Goal: Obtain resource: Obtain resource

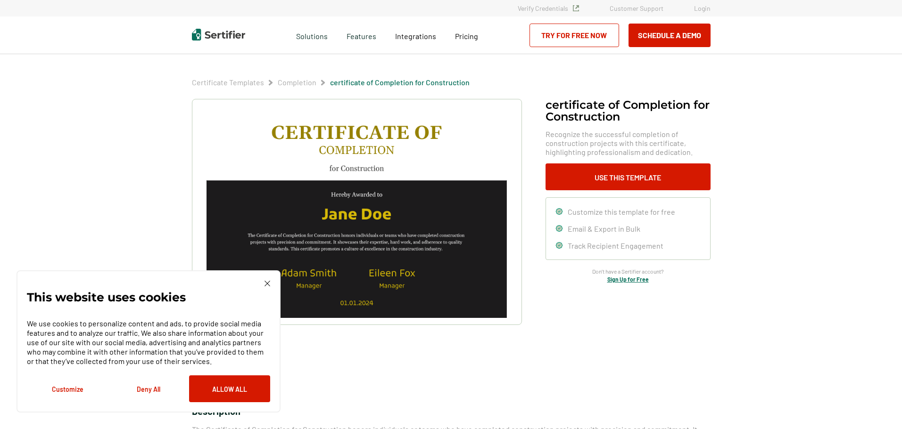
click at [266, 283] on img at bounding box center [267, 284] width 6 height 6
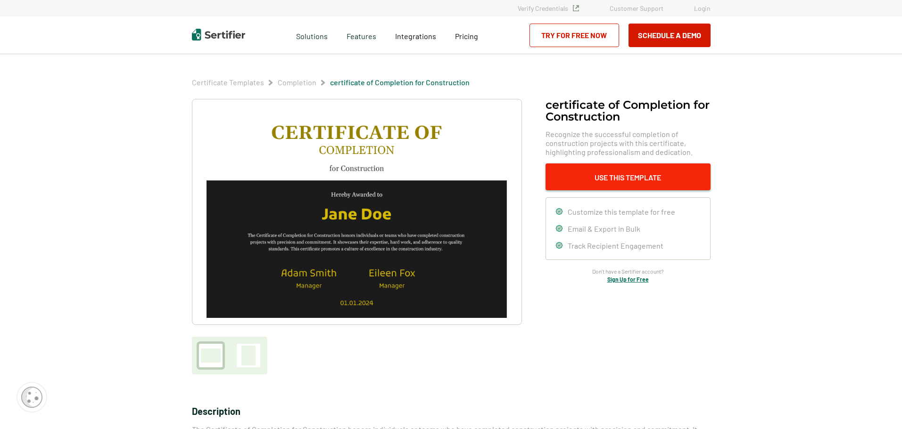
click at [623, 182] on button "Use This Template" at bounding box center [627, 177] width 165 height 27
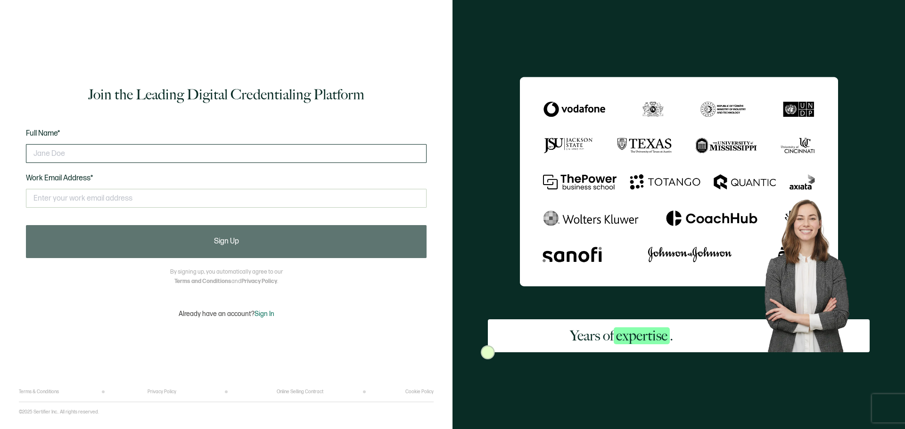
click at [73, 156] on input "text" at bounding box center [226, 153] width 401 height 19
type input "Elisabeth Hanlin"
click at [75, 196] on input "text" at bounding box center [226, 198] width 401 height 19
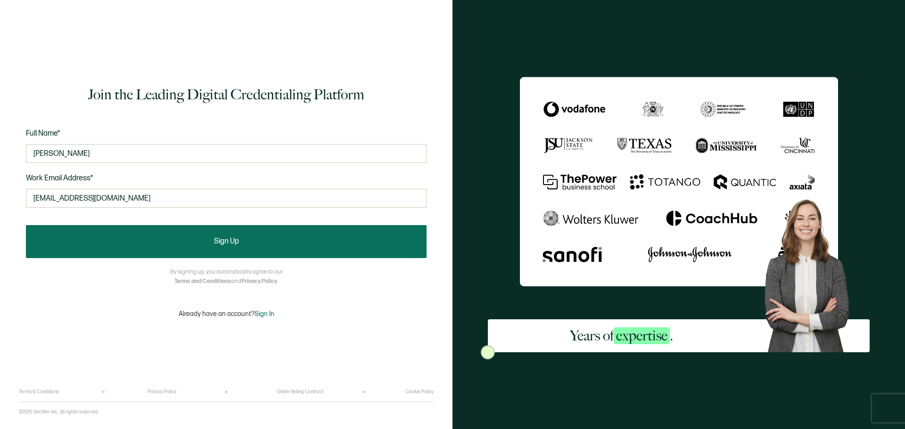
click at [222, 249] on button "Sign Up" at bounding box center [226, 241] width 401 height 33
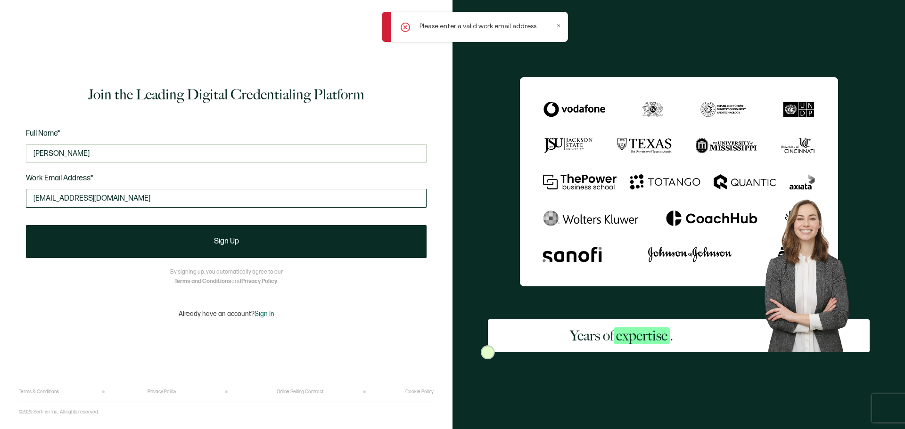
click at [129, 197] on input "elisabethhanlin@gmail.com" at bounding box center [226, 198] width 401 height 19
drag, startPoint x: 129, startPoint y: 197, endPoint x: 8, endPoint y: 204, distance: 120.8
click at [8, 204] on div "Join the Leading Digital Credentialing Platform Full Name* Elisabeth Hanlin Wor…" at bounding box center [226, 214] width 452 height 429
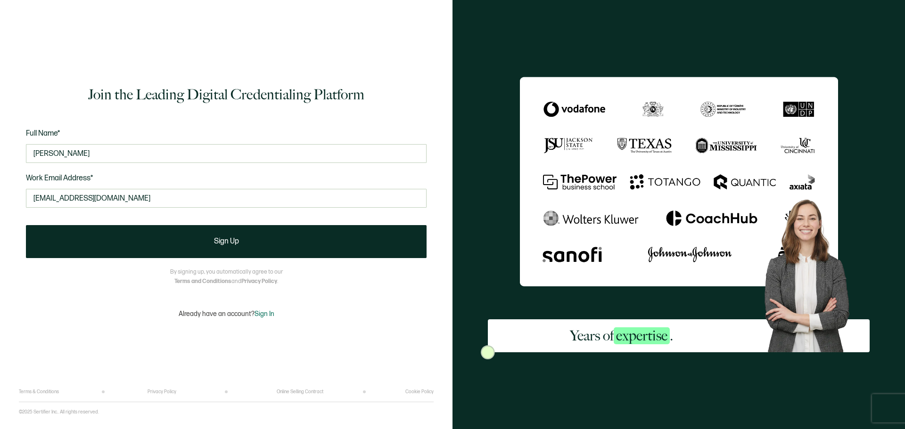
type input "elisabethhanlin@gmail.com"
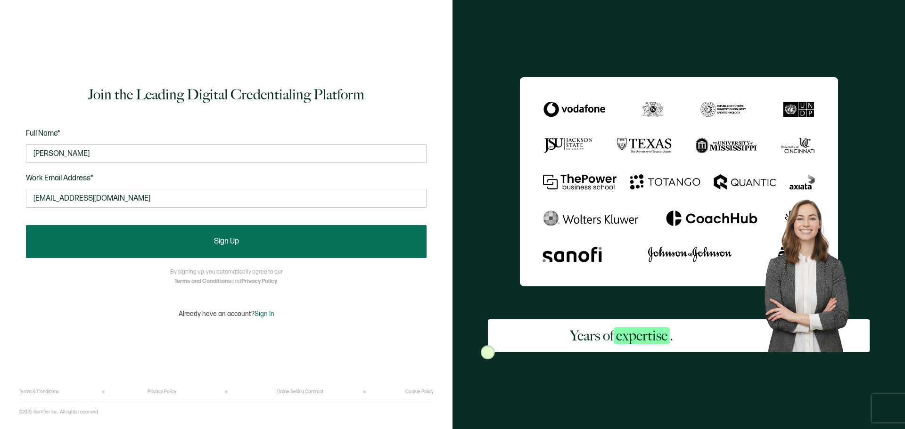
click at [247, 246] on button "Sign Up" at bounding box center [226, 241] width 401 height 33
